Goal: Information Seeking & Learning: Check status

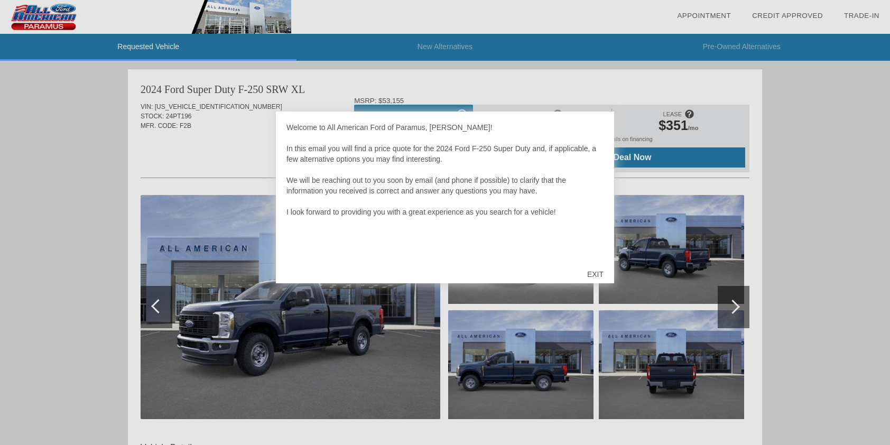
click at [601, 274] on div "EXIT" at bounding box center [596, 274] width 38 height 32
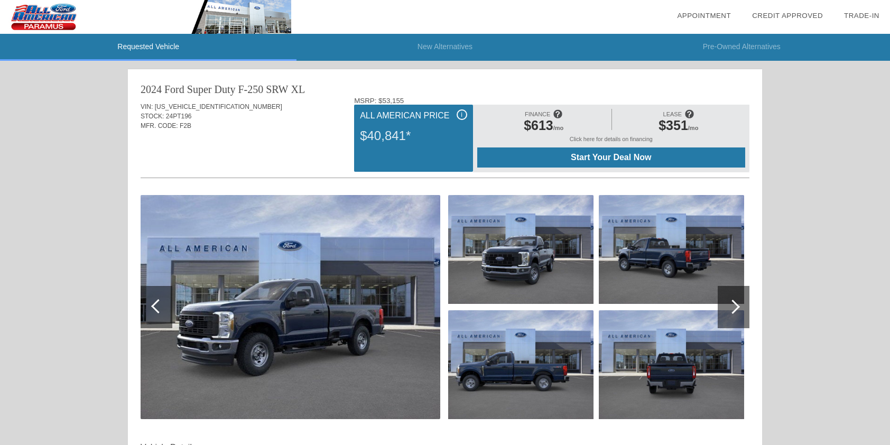
click at [737, 303] on div at bounding box center [734, 307] width 32 height 42
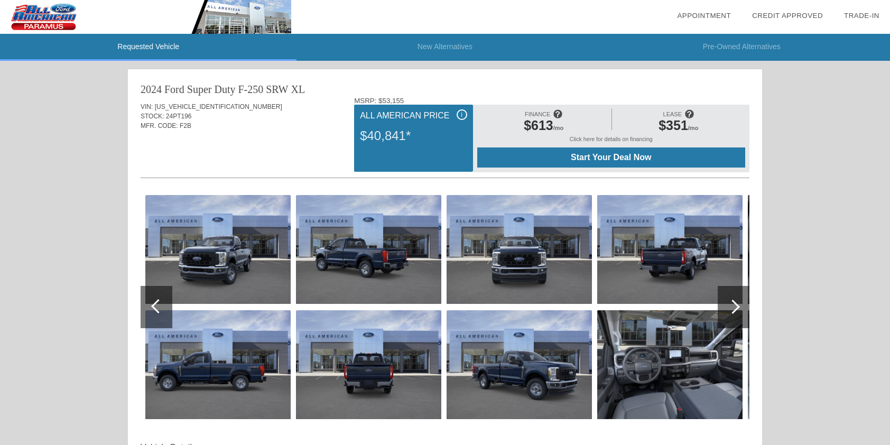
click at [737, 303] on div at bounding box center [734, 307] width 32 height 42
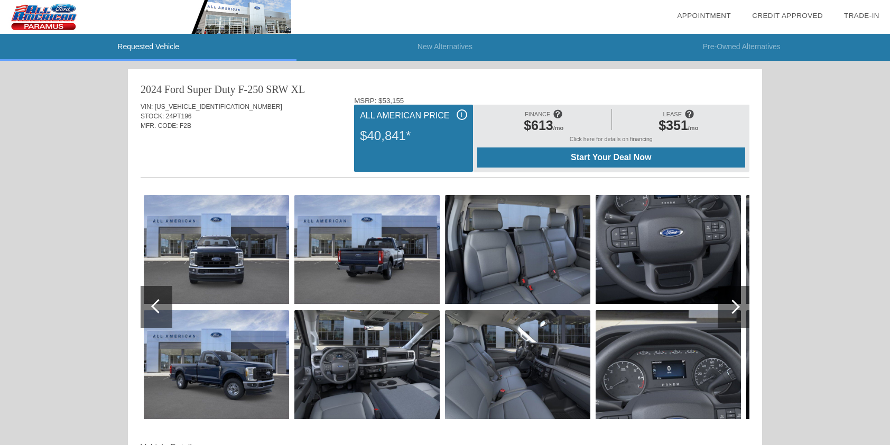
click at [737, 303] on div at bounding box center [734, 307] width 32 height 42
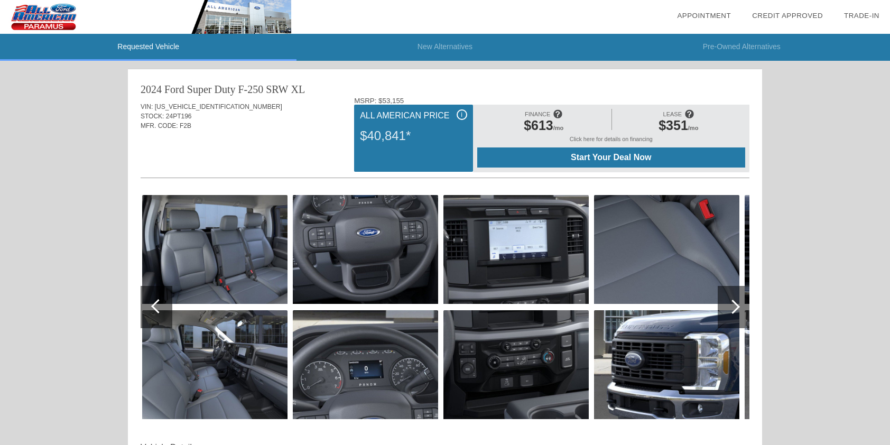
click at [737, 303] on div at bounding box center [734, 307] width 32 height 42
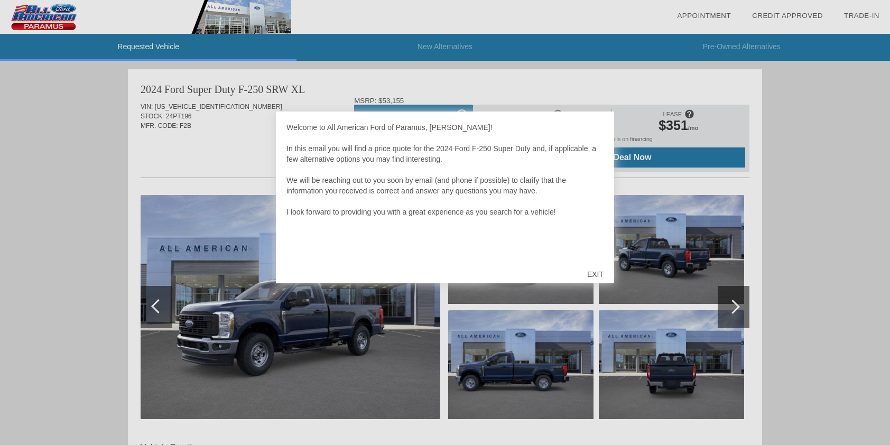
click at [594, 270] on div "EXIT" at bounding box center [596, 274] width 38 height 32
